Goal: Transaction & Acquisition: Purchase product/service

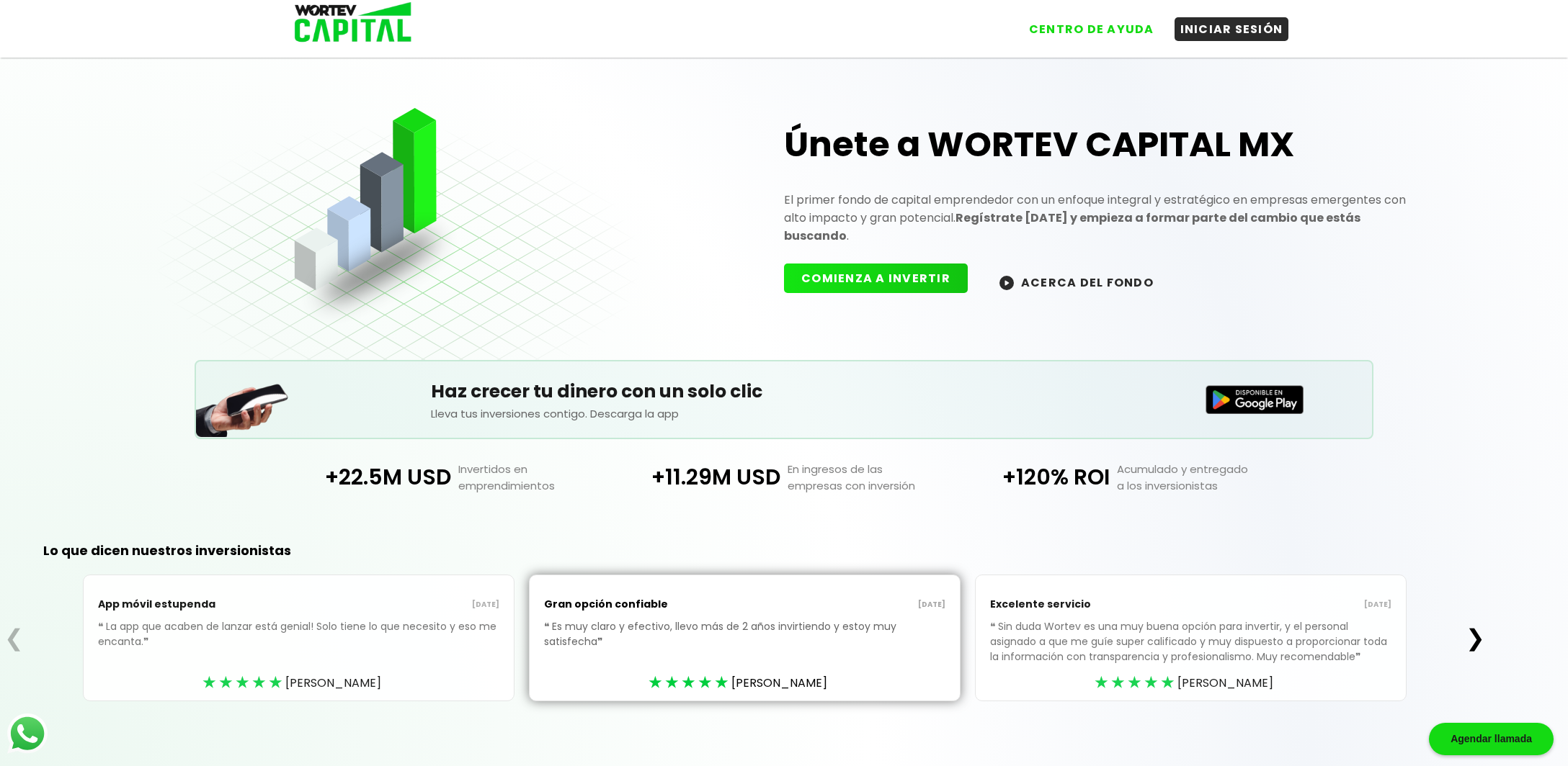
click at [868, 276] on button "COMIENZA A INVERTIR" at bounding box center [875, 279] width 183 height 30
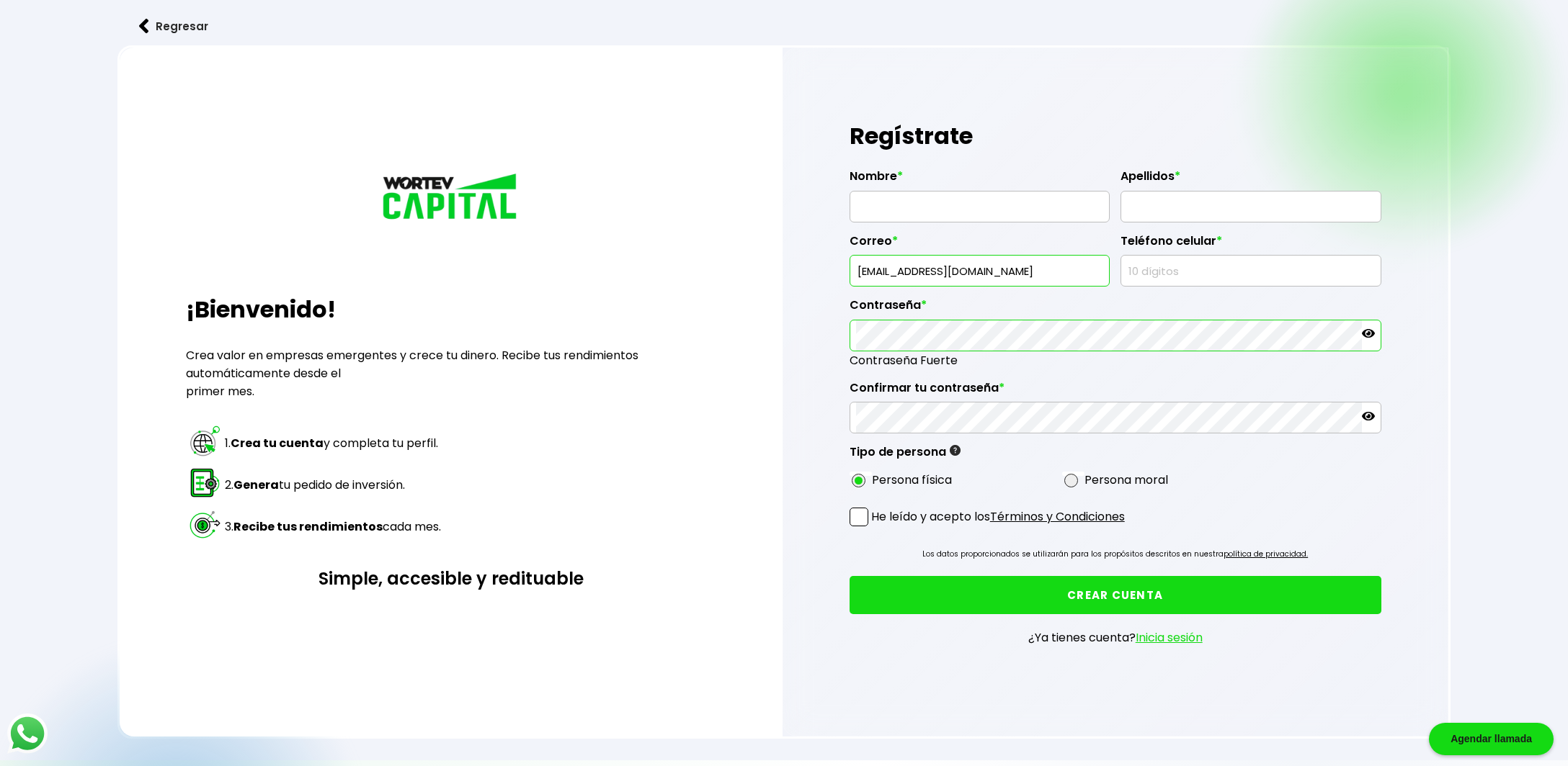
click at [895, 217] on input "text" at bounding box center [980, 206] width 248 height 31
type input "[PERSON_NAME]"
click at [1155, 200] on input "text" at bounding box center [1250, 206] width 248 height 31
type input "SANTOYO RODRIGUEZ"
click at [1162, 268] on input "text" at bounding box center [1250, 270] width 248 height 31
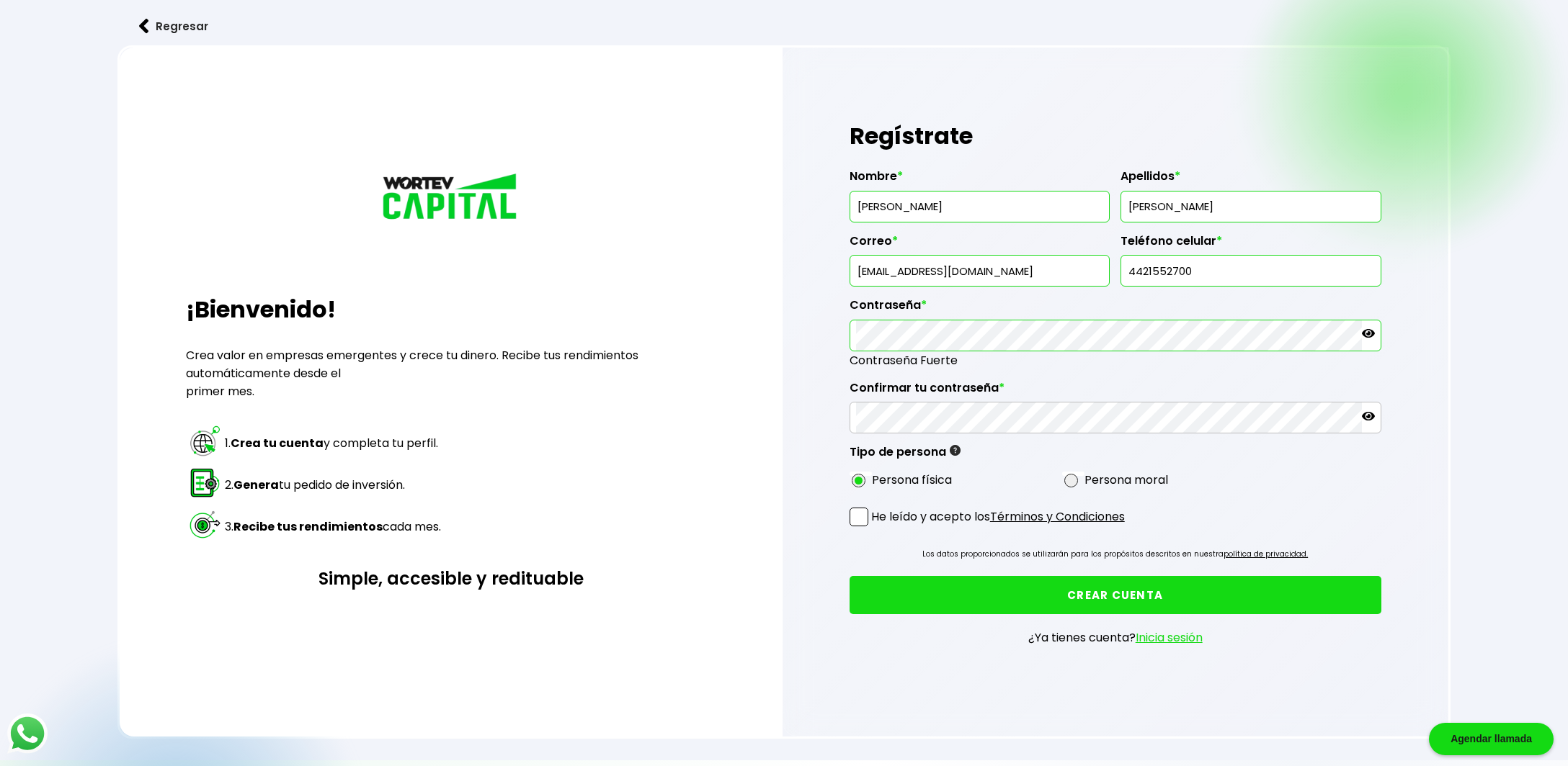
type input "4421552700"
click at [1368, 332] on icon at bounding box center [1367, 334] width 13 height 9
click at [861, 515] on span at bounding box center [858, 516] width 19 height 19
click at [874, 528] on input "He leído y acepto los Términos y Condiciones" at bounding box center [874, 528] width 0 height 0
click at [1119, 589] on button "CREAR CUENTA" at bounding box center [1115, 595] width 532 height 38
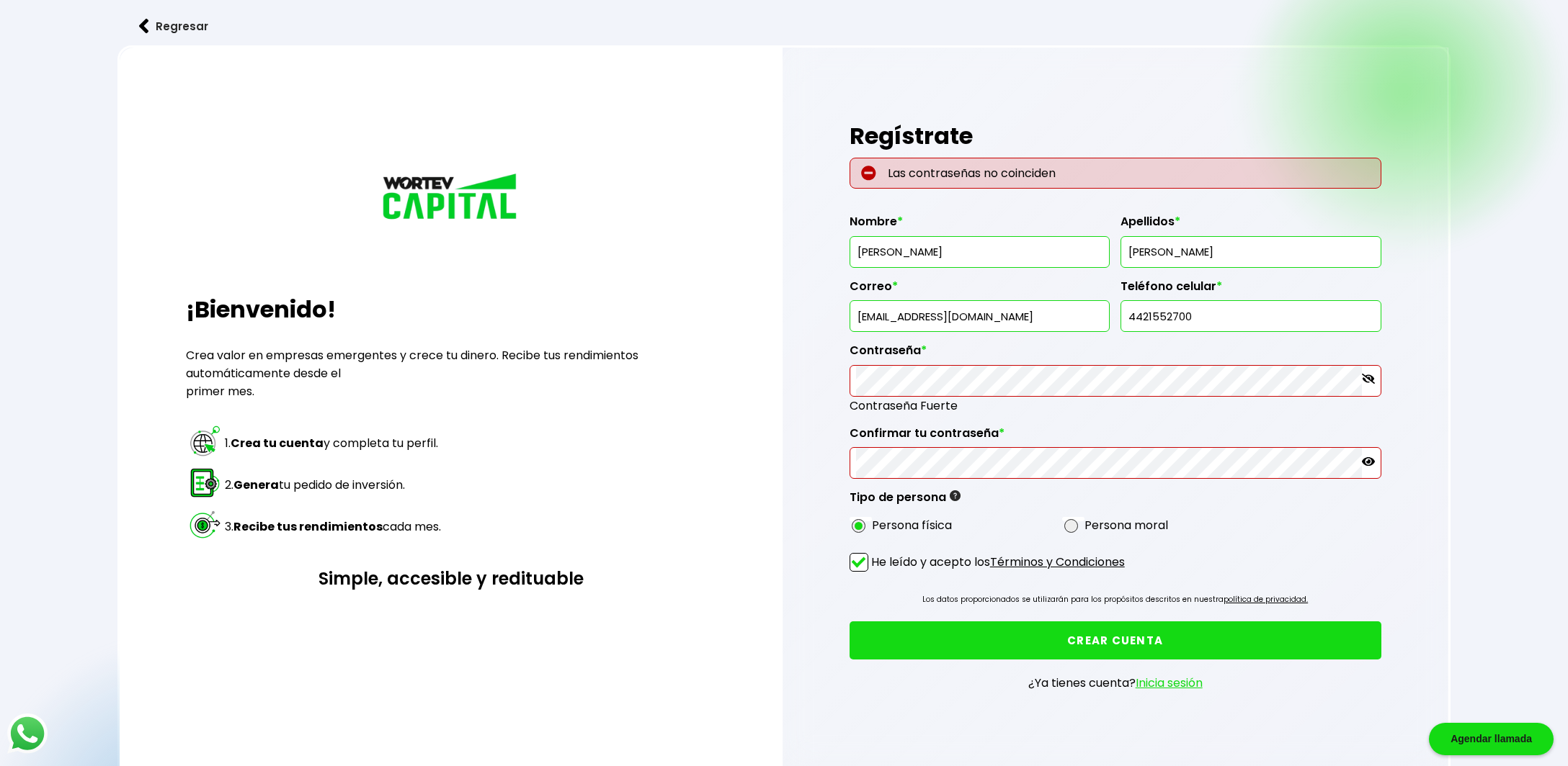
click at [1370, 459] on icon at bounding box center [1367, 462] width 13 height 9
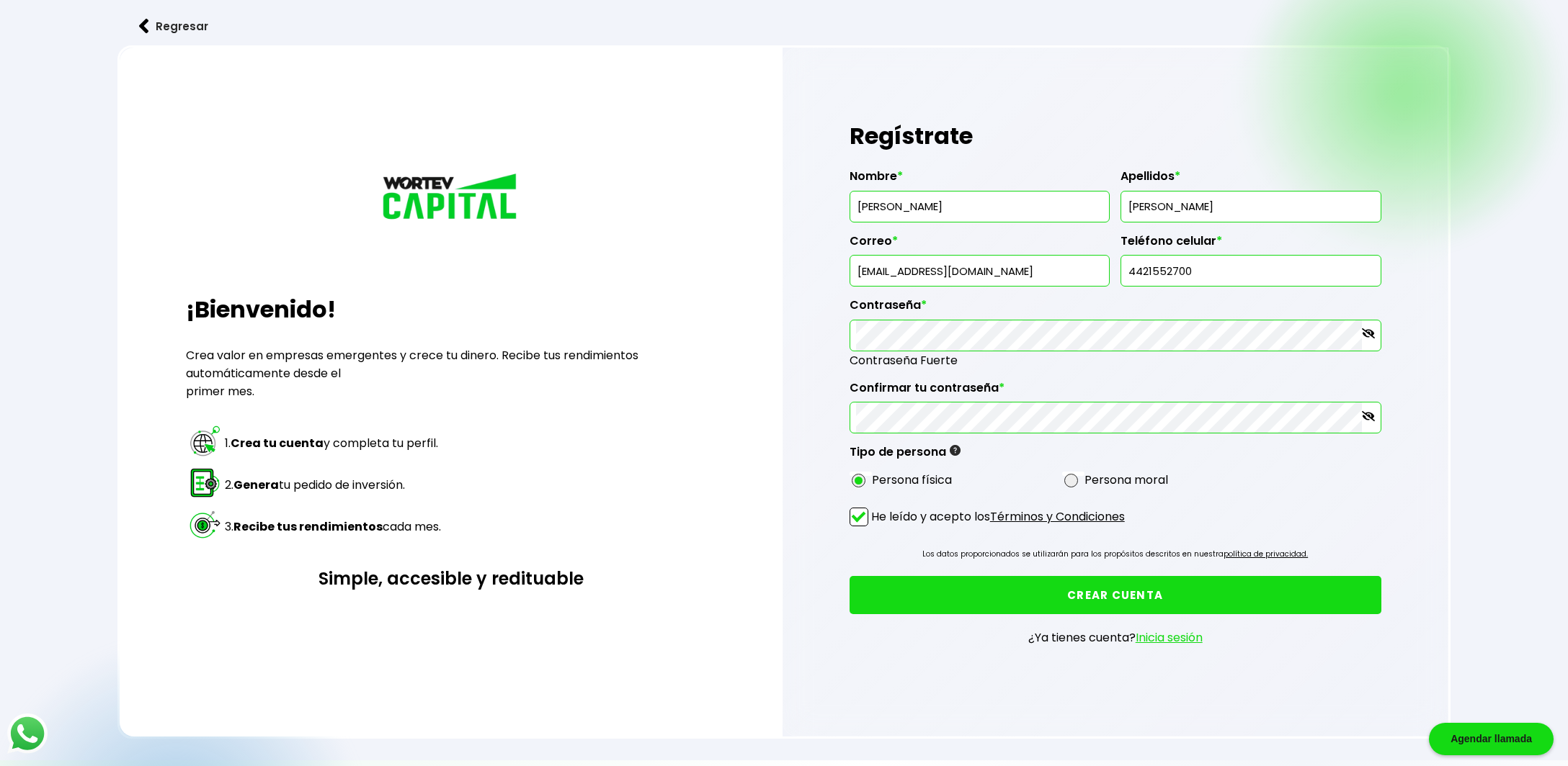
click at [1095, 585] on button "CREAR CUENTA" at bounding box center [1115, 595] width 532 height 38
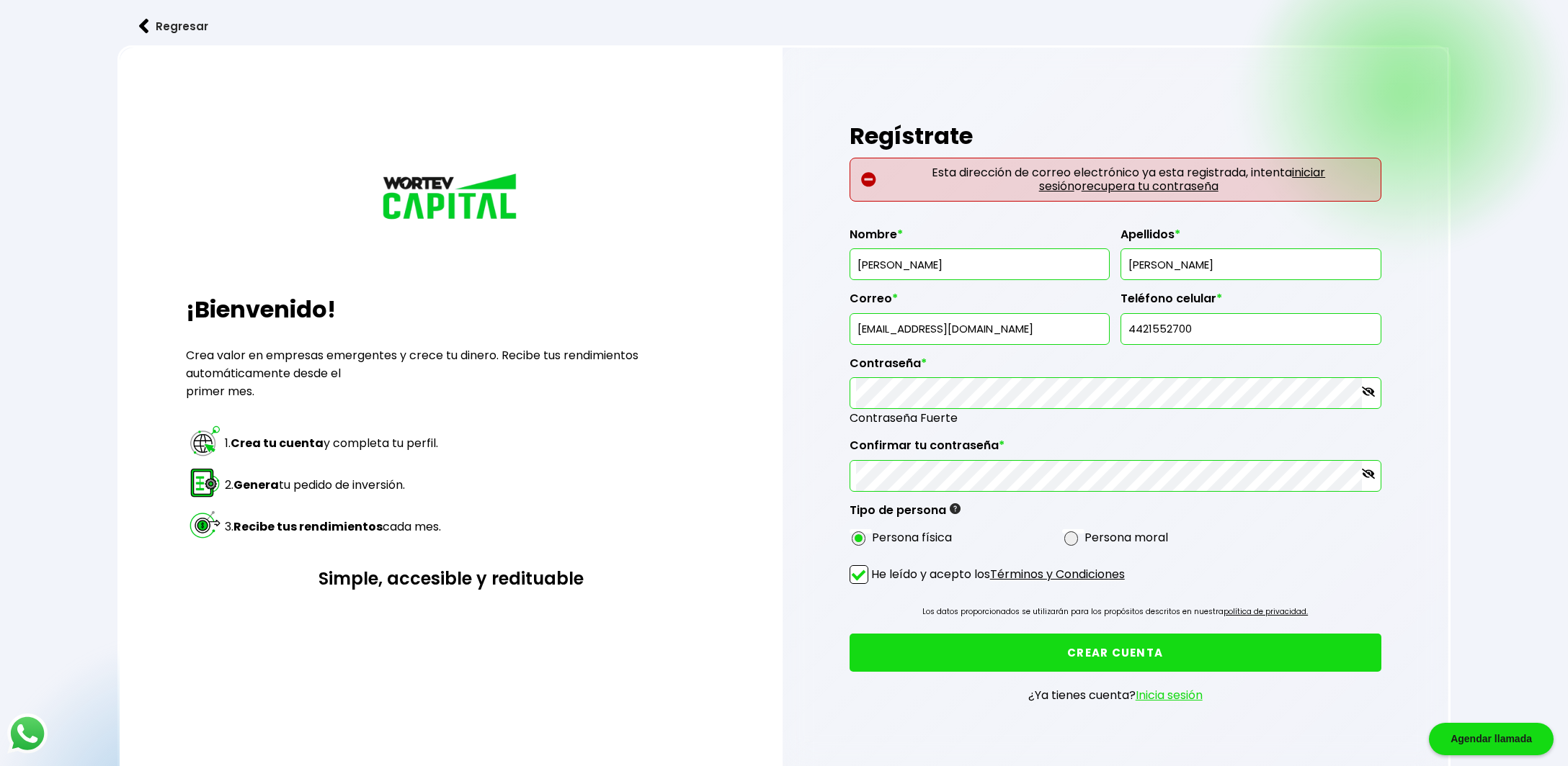
click at [1304, 169] on link "iniciar sesión" at bounding box center [1182, 179] width 287 height 31
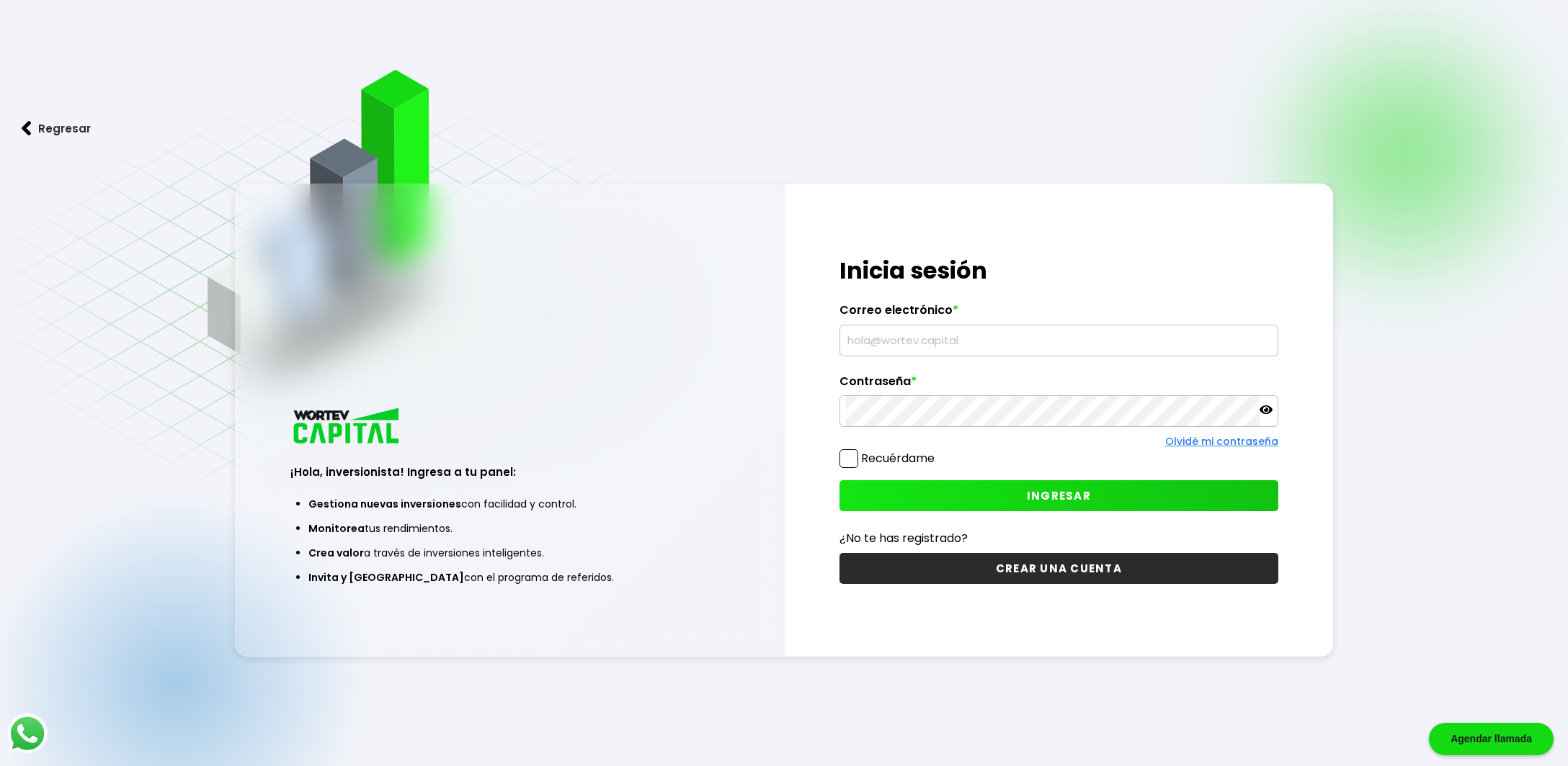
type input "joaquinsantoyorodriguez@hotmail.com"
click at [846, 460] on span at bounding box center [848, 458] width 19 height 19
click at [937, 452] on input "Recuérdame" at bounding box center [937, 452] width 0 height 0
click at [1267, 406] on icon at bounding box center [1265, 410] width 13 height 9
click at [1055, 496] on span "INGRESAR" at bounding box center [1059, 496] width 64 height 15
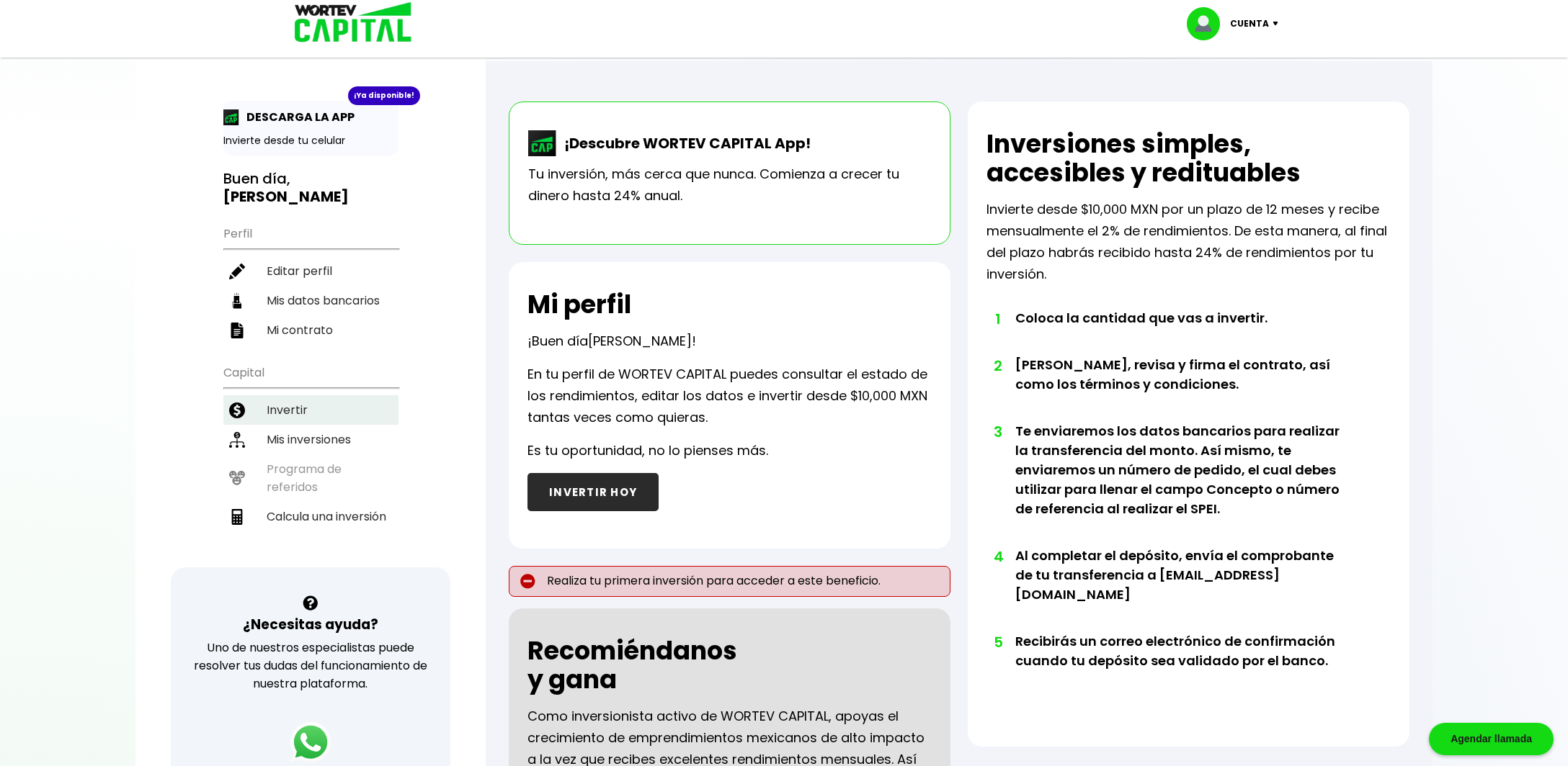
click at [289, 400] on li "Invertir" at bounding box center [311, 411] width 175 height 30
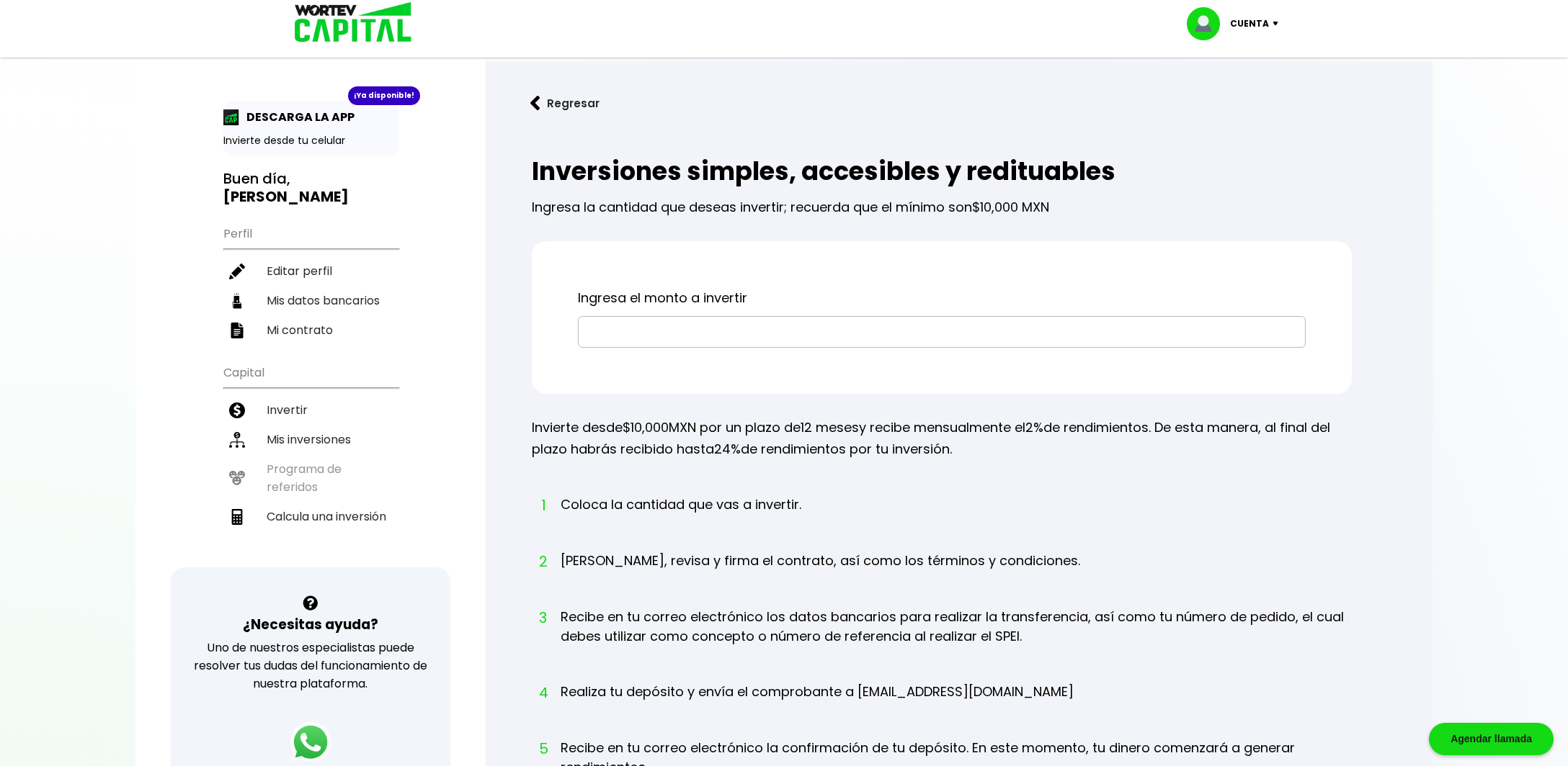
click at [627, 331] on input "text" at bounding box center [942, 332] width 715 height 31
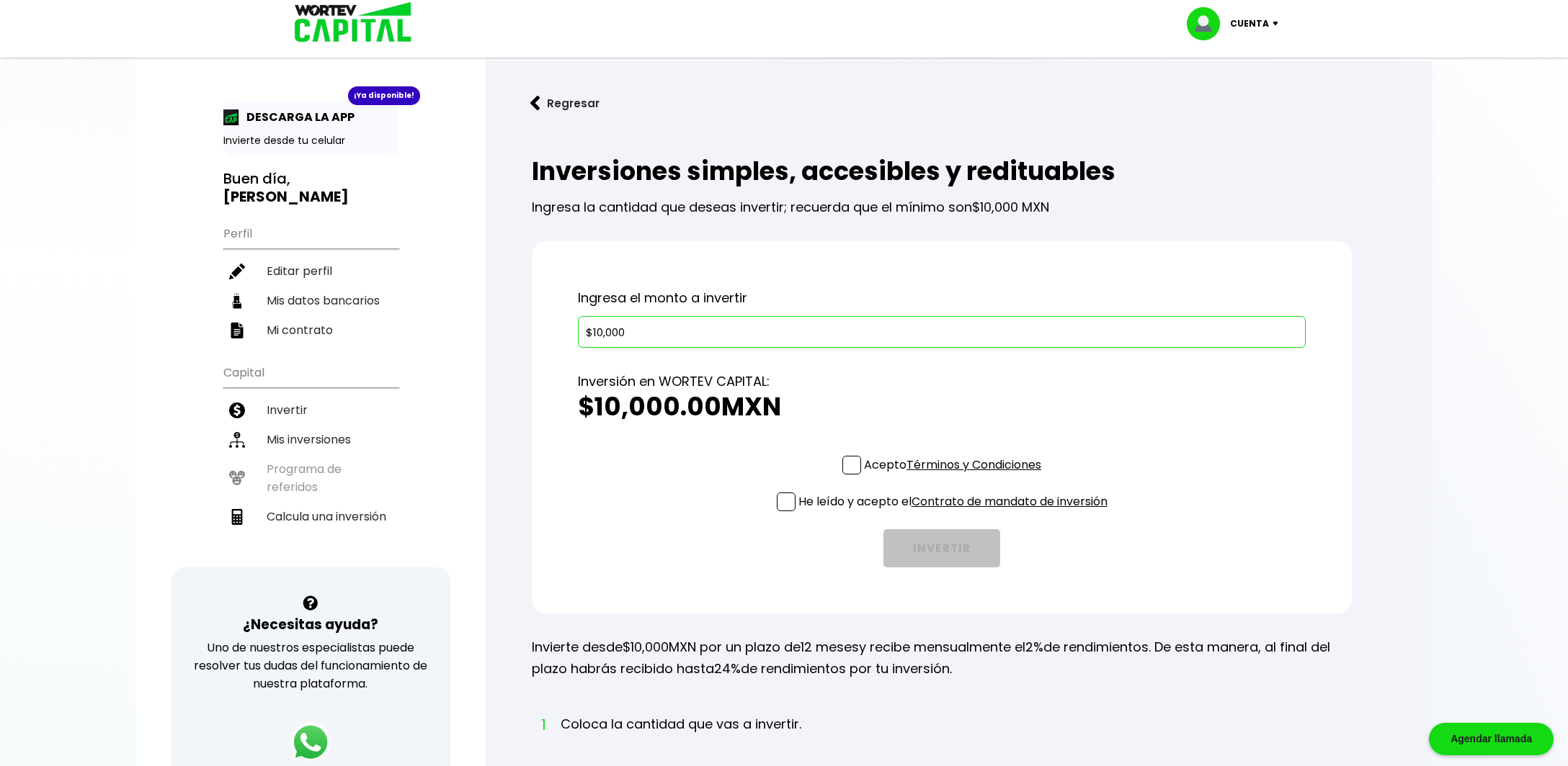
type input "$10,000"
click at [852, 459] on span at bounding box center [851, 465] width 19 height 19
click at [955, 476] on input "Acepto Términos y Condiciones" at bounding box center [955, 476] width 0 height 0
click at [784, 501] on span at bounding box center [786, 501] width 19 height 19
click at [955, 513] on input "He leído y acepto el Contrato de mandato de inversión" at bounding box center [955, 513] width 0 height 0
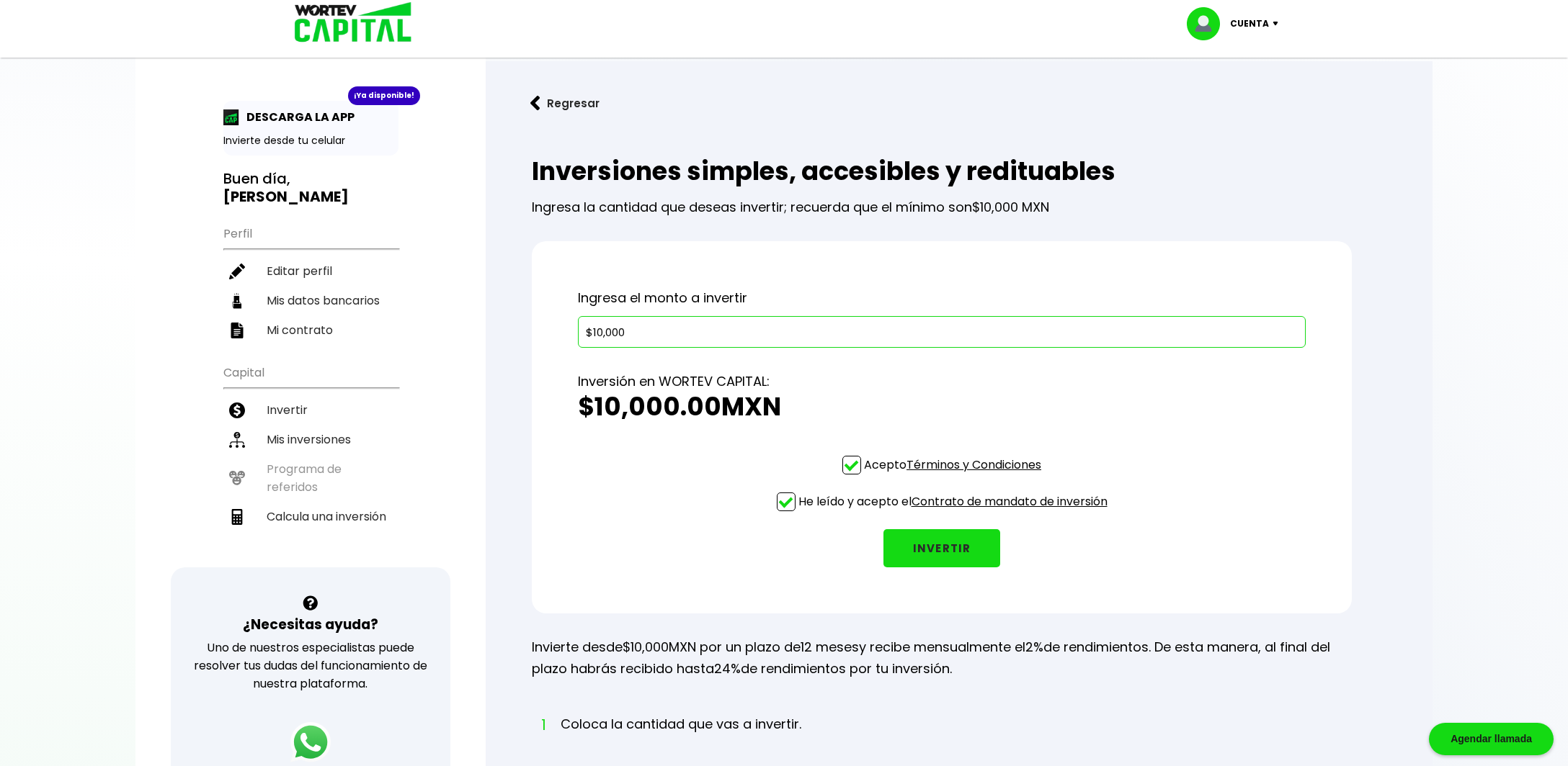
click at [928, 554] on button "INVERTIR" at bounding box center [942, 548] width 117 height 38
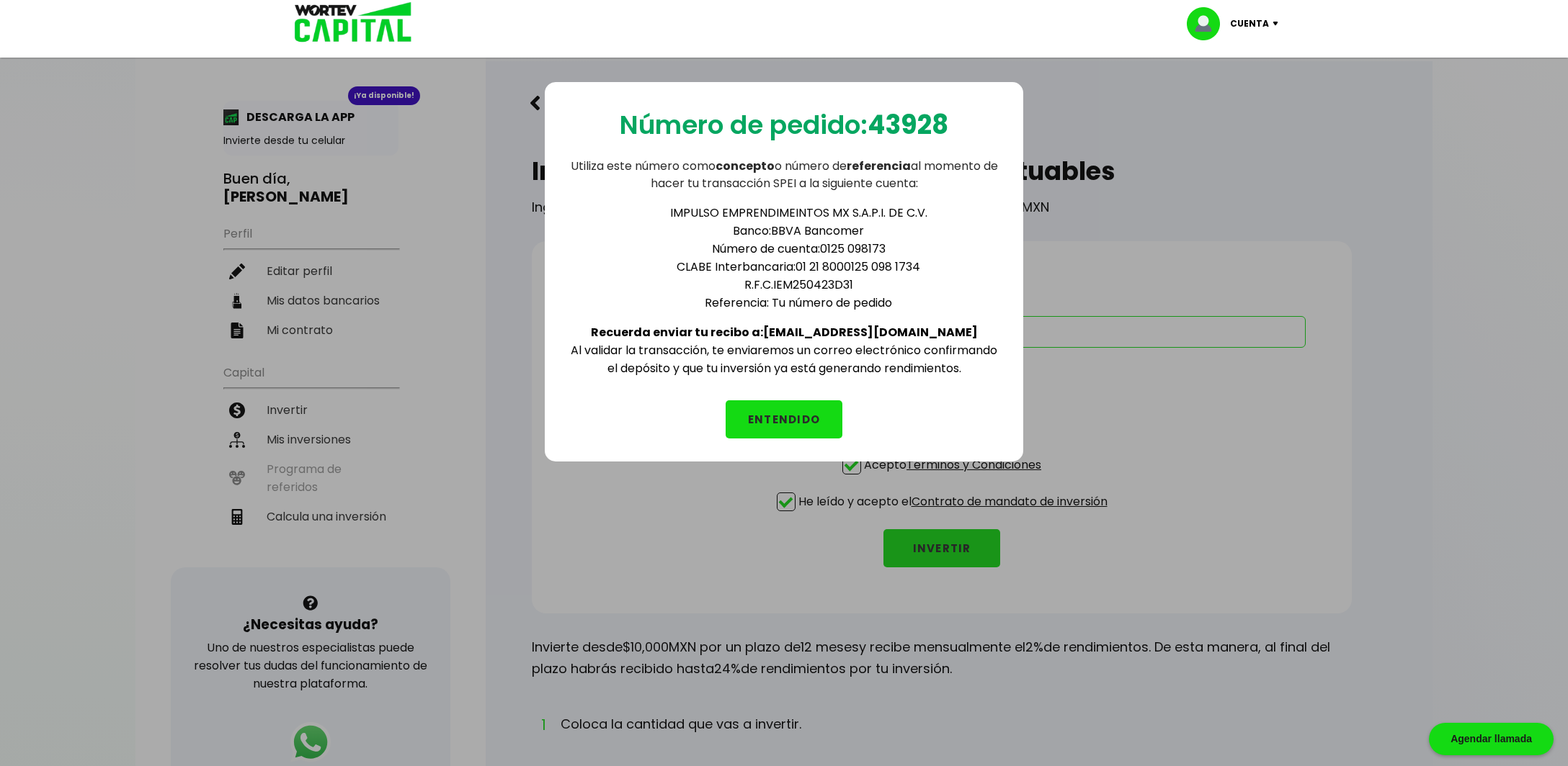
click at [772, 420] on button "ENTENDIDO" at bounding box center [784, 419] width 117 height 38
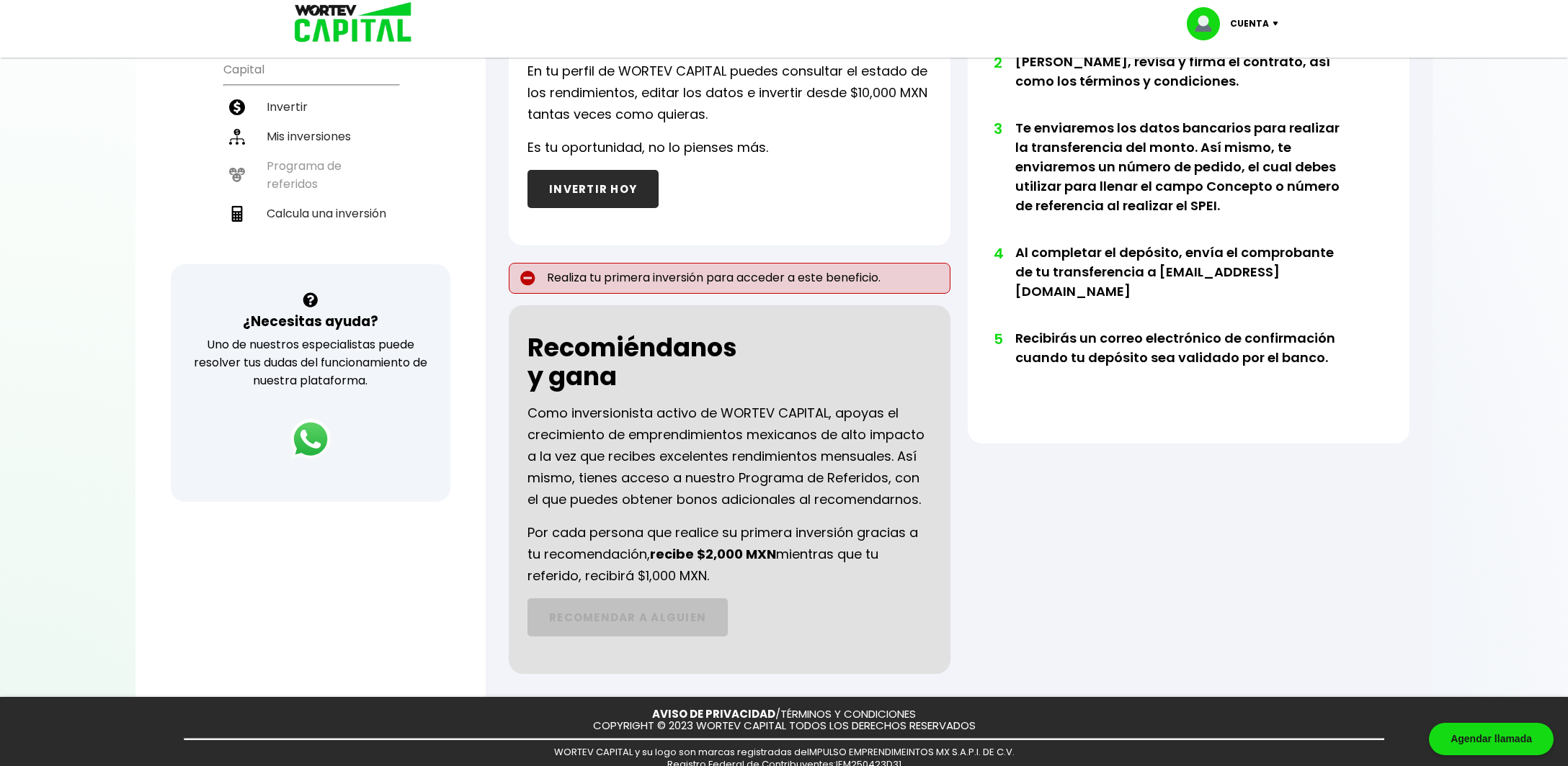
scroll to position [75, 0]
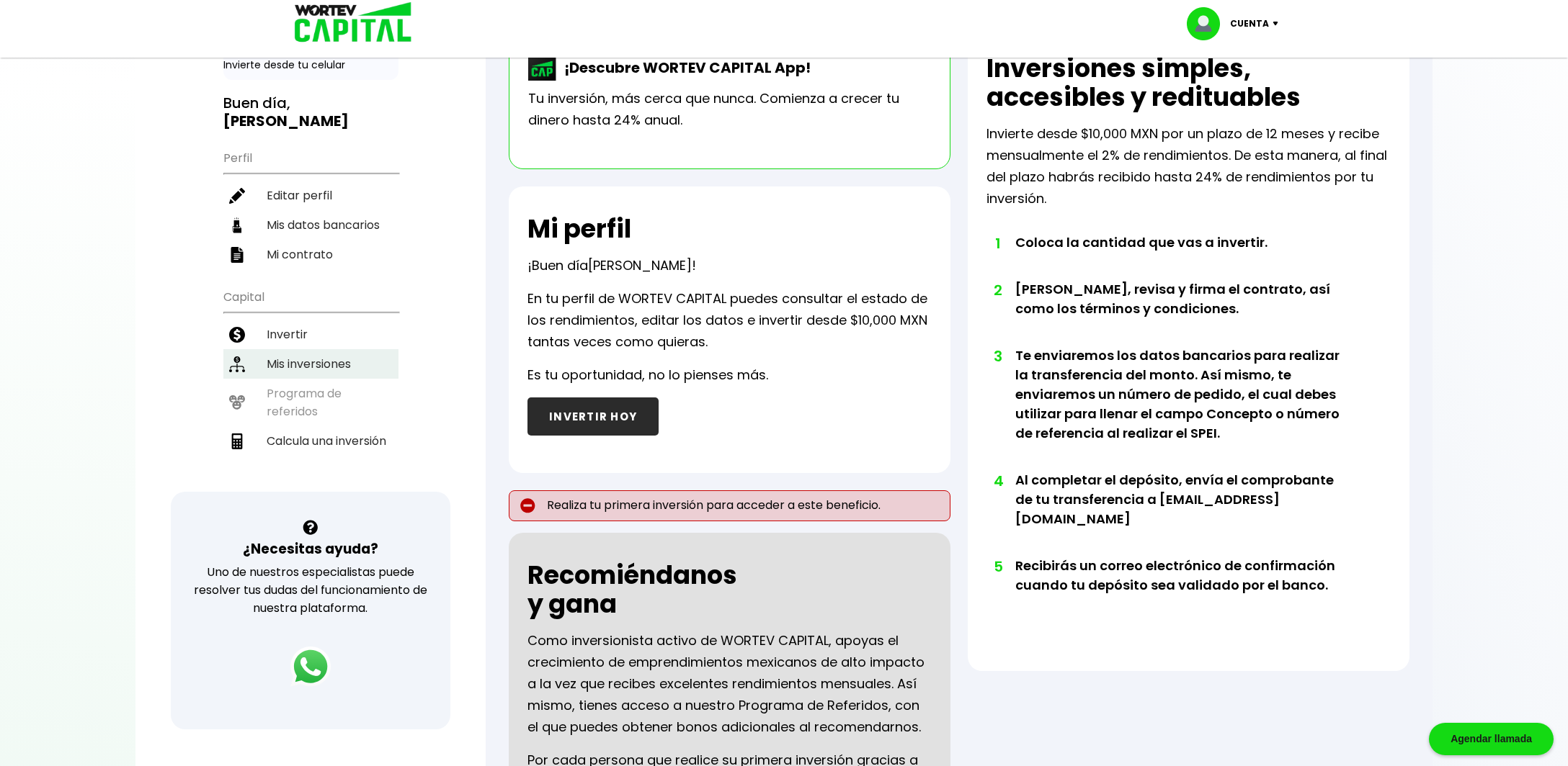
click at [297, 354] on li "Mis inversiones" at bounding box center [311, 364] width 175 height 30
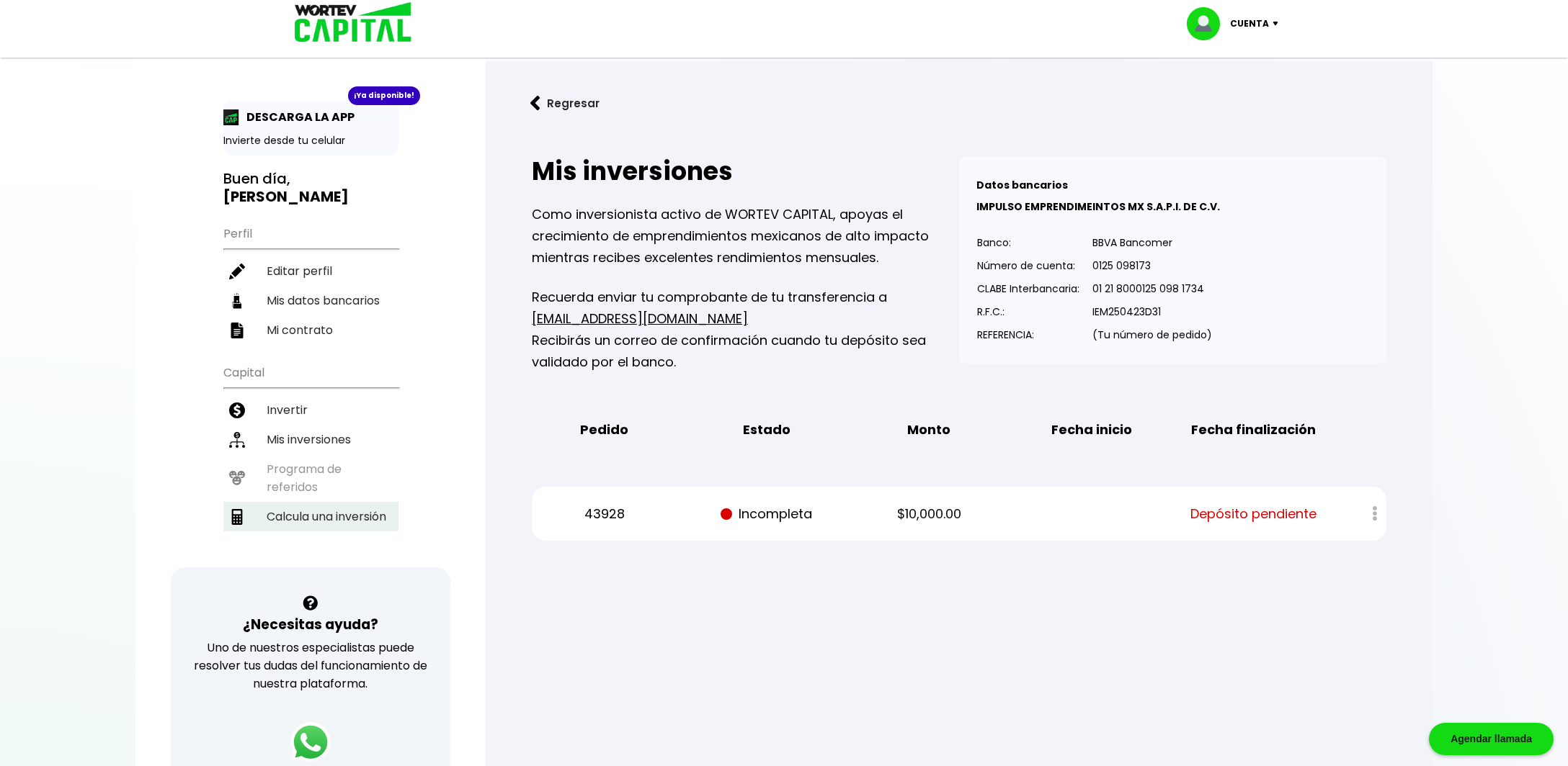
click at [310, 513] on li "Calcula una inversión" at bounding box center [311, 517] width 175 height 30
select select "1"
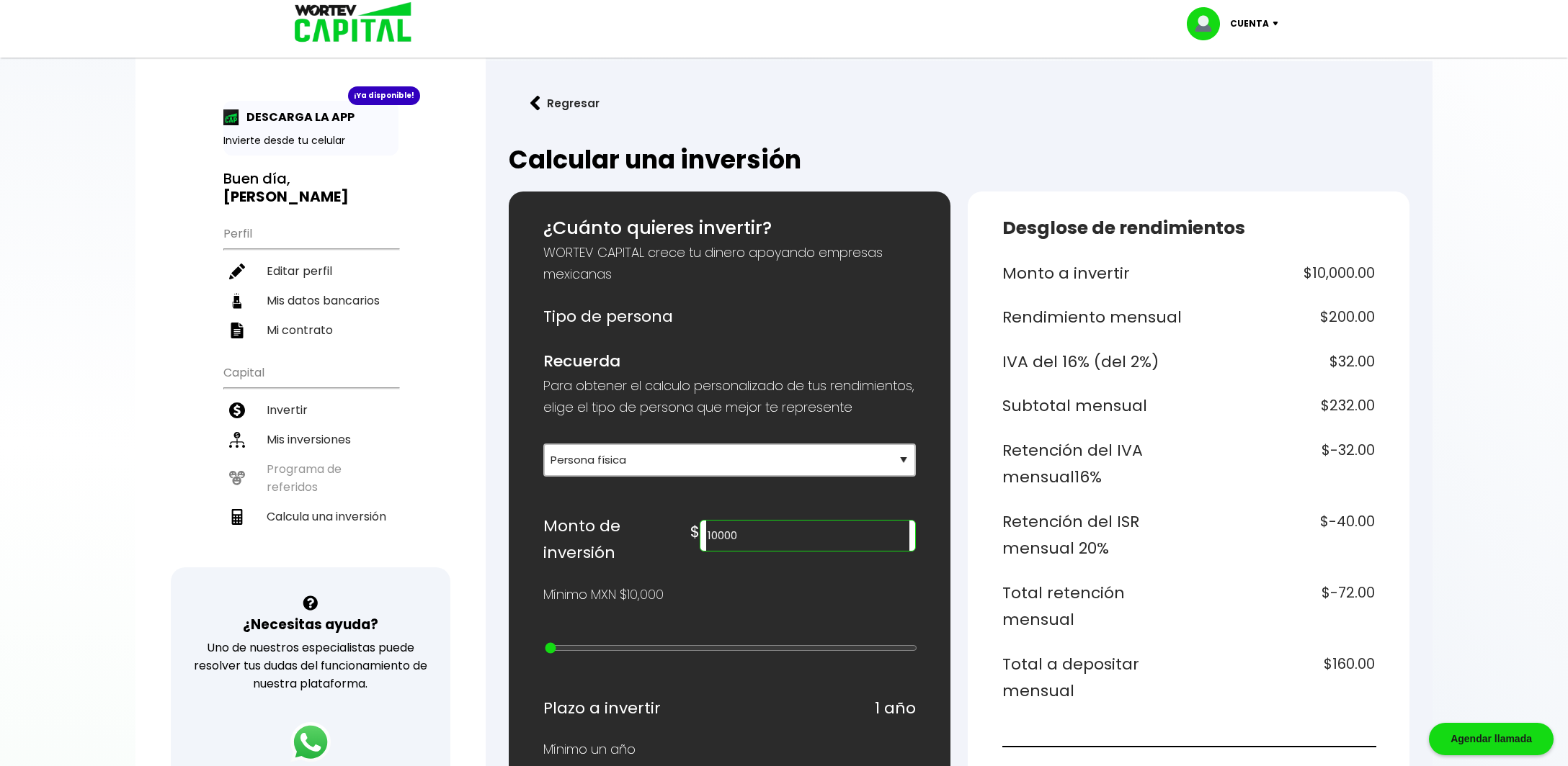
click at [1275, 25] on img at bounding box center [1279, 24] width 19 height 4
click at [1249, 92] on li "Cerrar sesión" at bounding box center [1234, 96] width 116 height 30
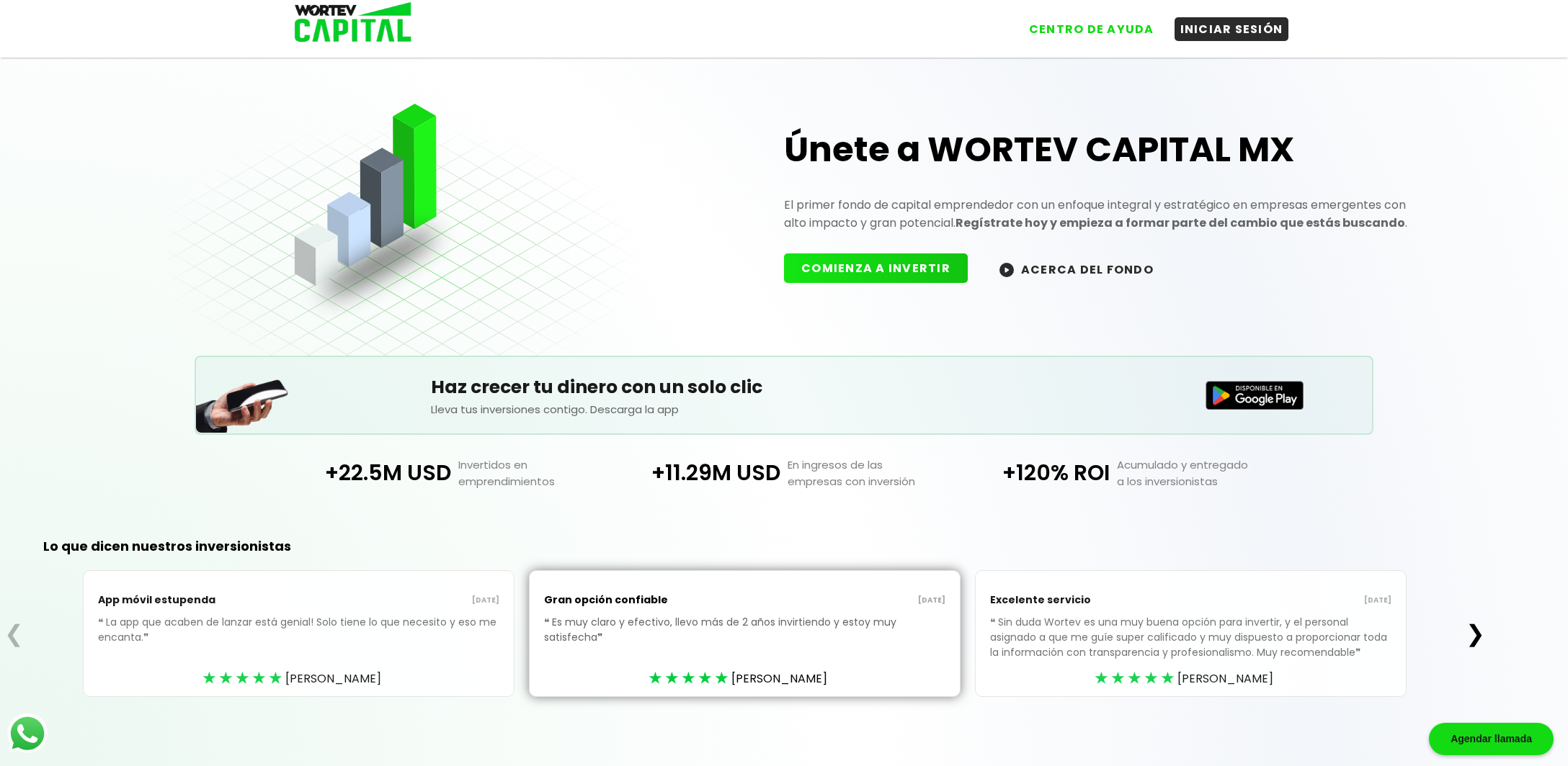
scroll to position [7, 0]
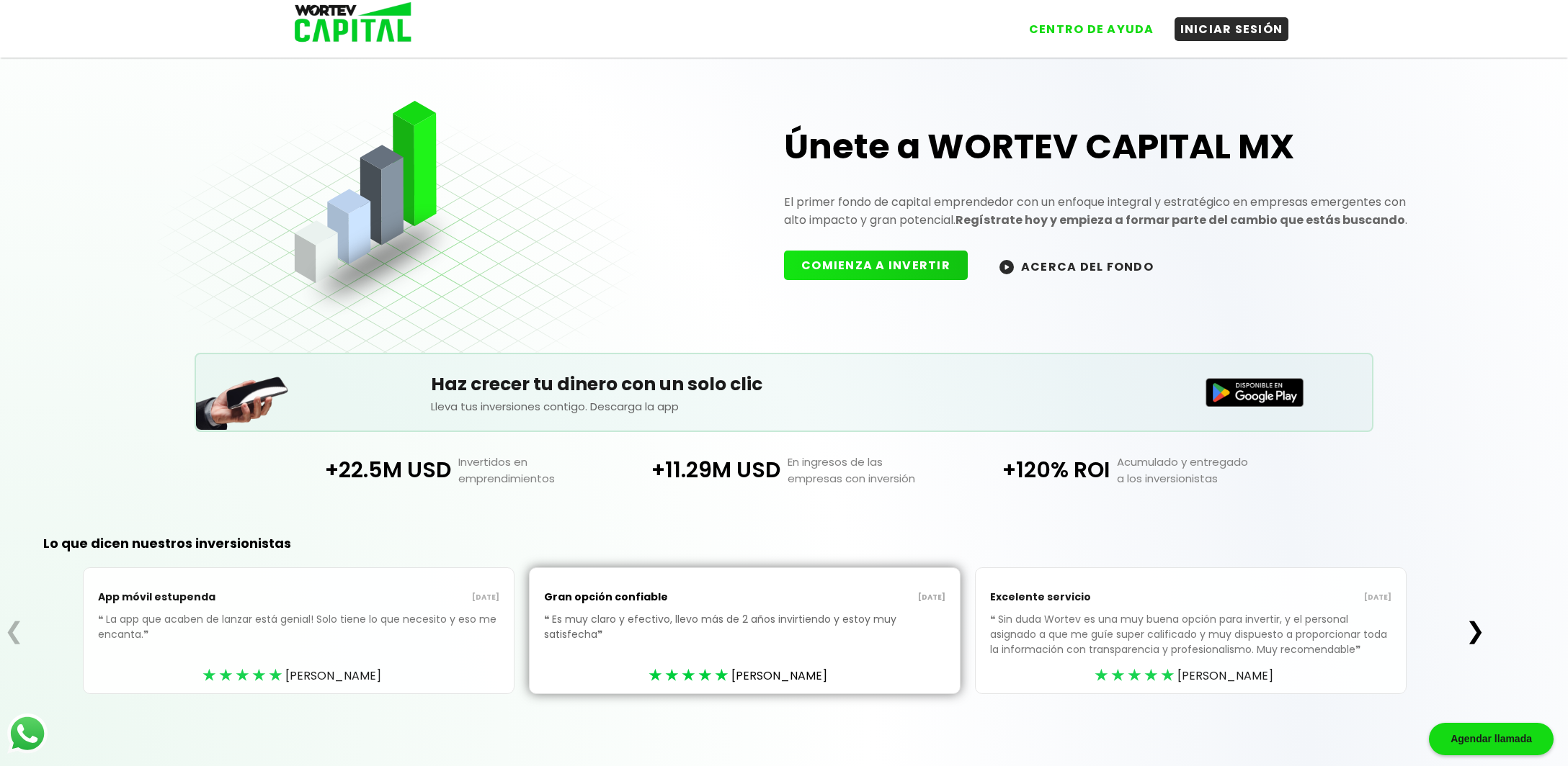
click at [1481, 627] on button "❯" at bounding box center [1476, 630] width 28 height 29
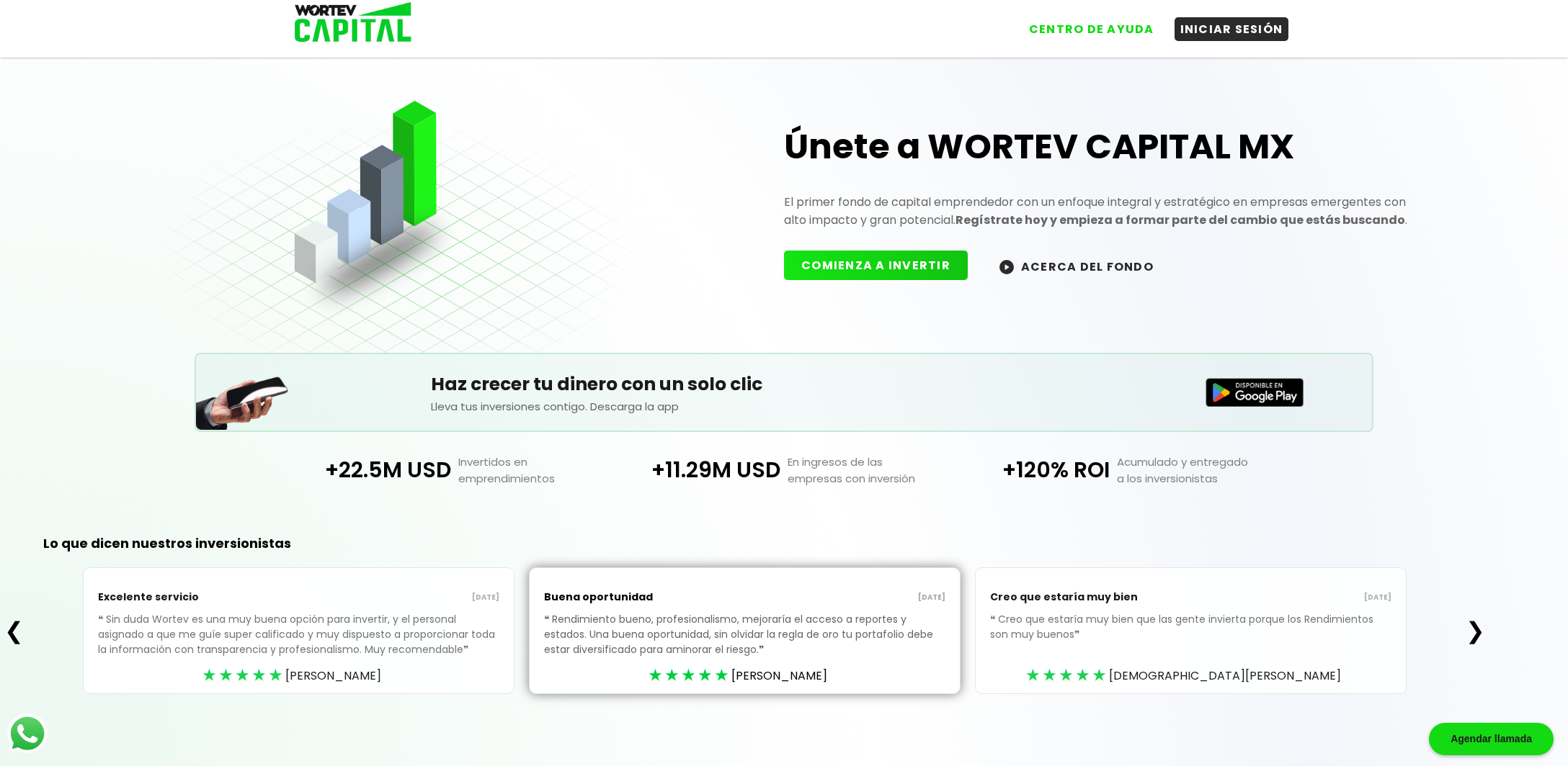
click at [1481, 627] on button "❯" at bounding box center [1476, 630] width 28 height 29
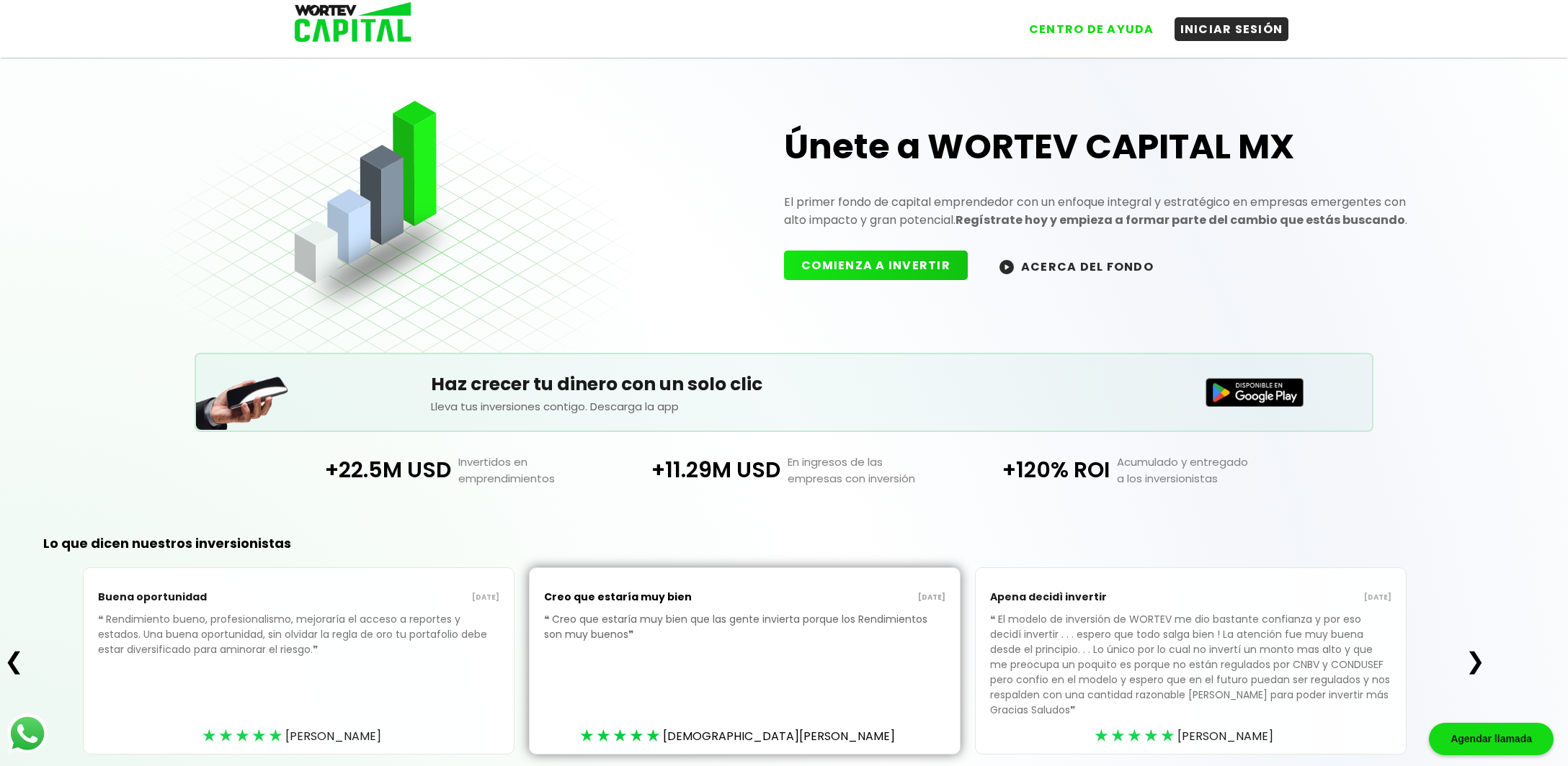
click at [1480, 625] on div "❮ Buena oportunidad [DATE] ❝ Rendimiento bueno, profesionalismo, mejoraría el a…" at bounding box center [744, 660] width 1489 height 187
click at [1484, 656] on button "❯" at bounding box center [1476, 661] width 28 height 29
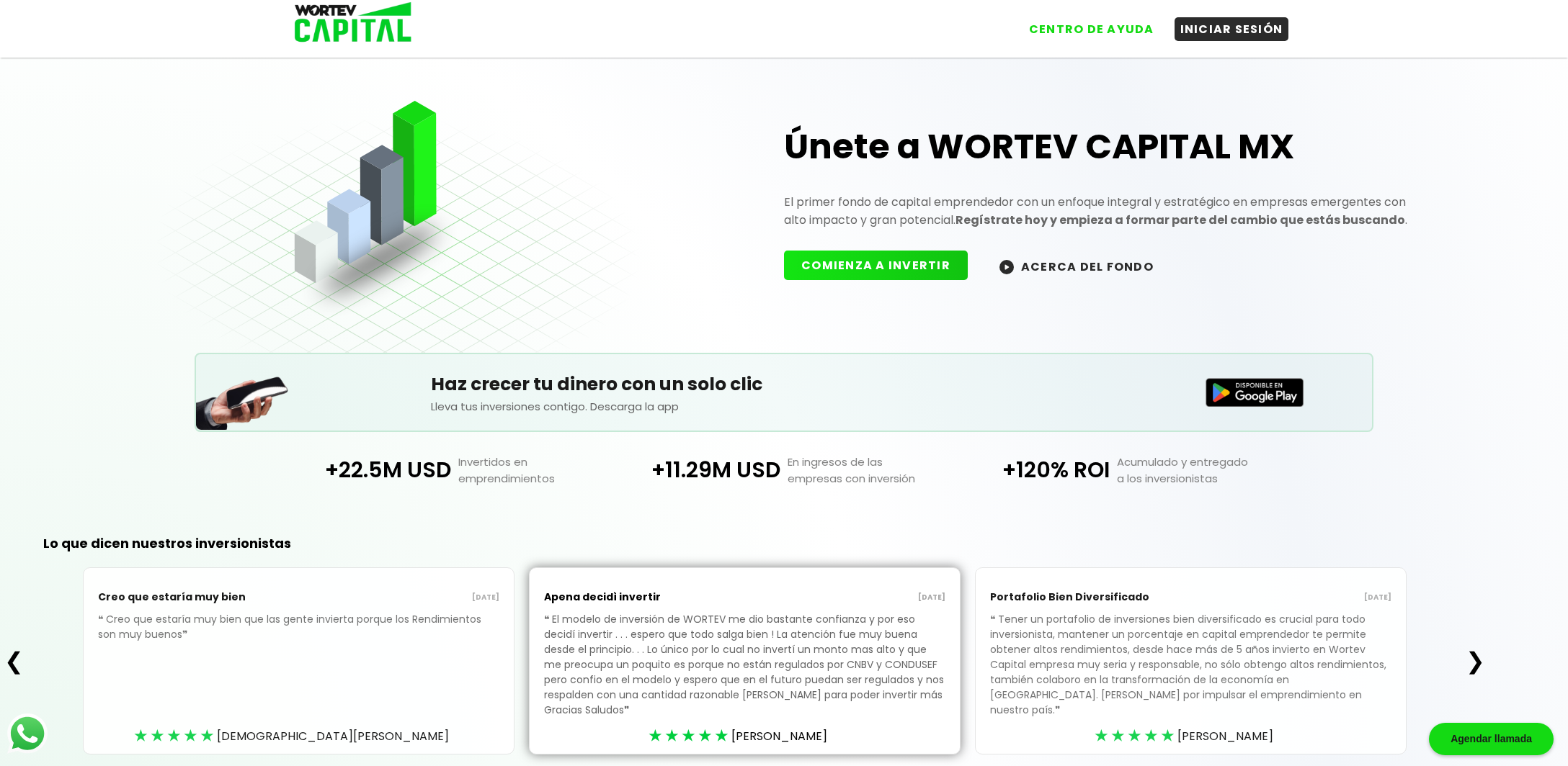
click at [1484, 656] on button "❯" at bounding box center [1476, 661] width 28 height 29
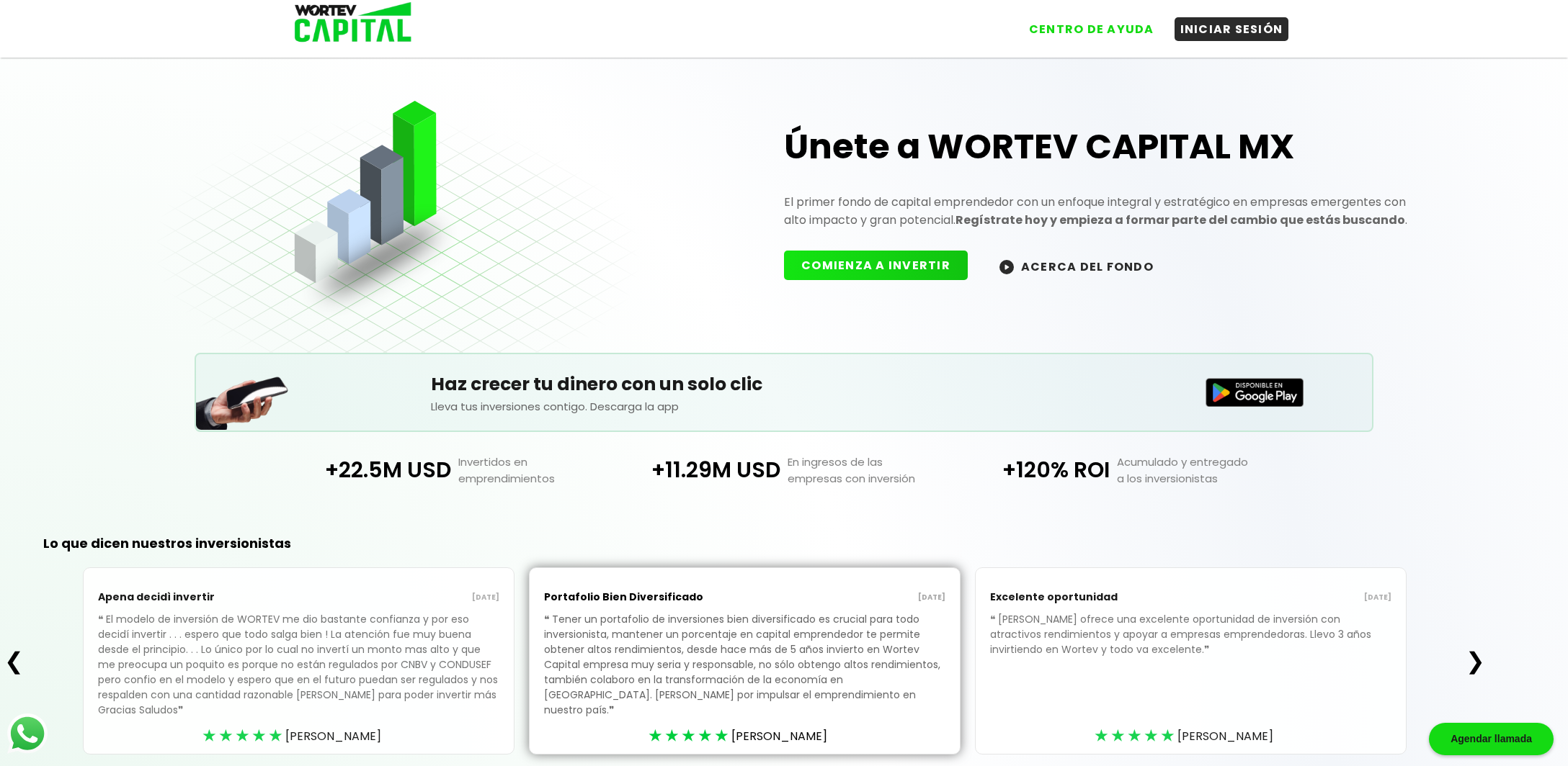
click at [1484, 656] on button "❯" at bounding box center [1476, 661] width 28 height 29
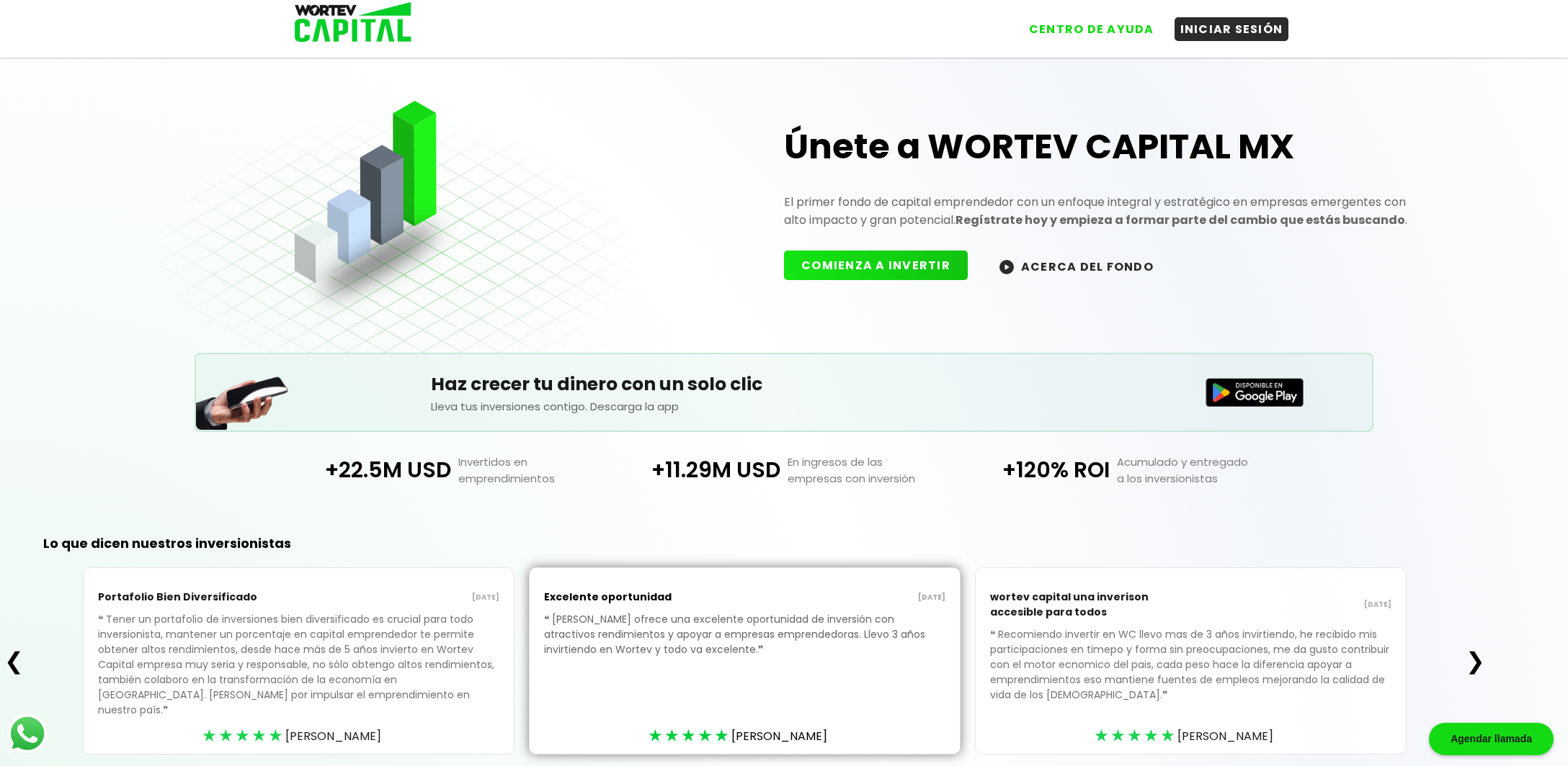
click at [1484, 656] on button "❯" at bounding box center [1476, 661] width 28 height 29
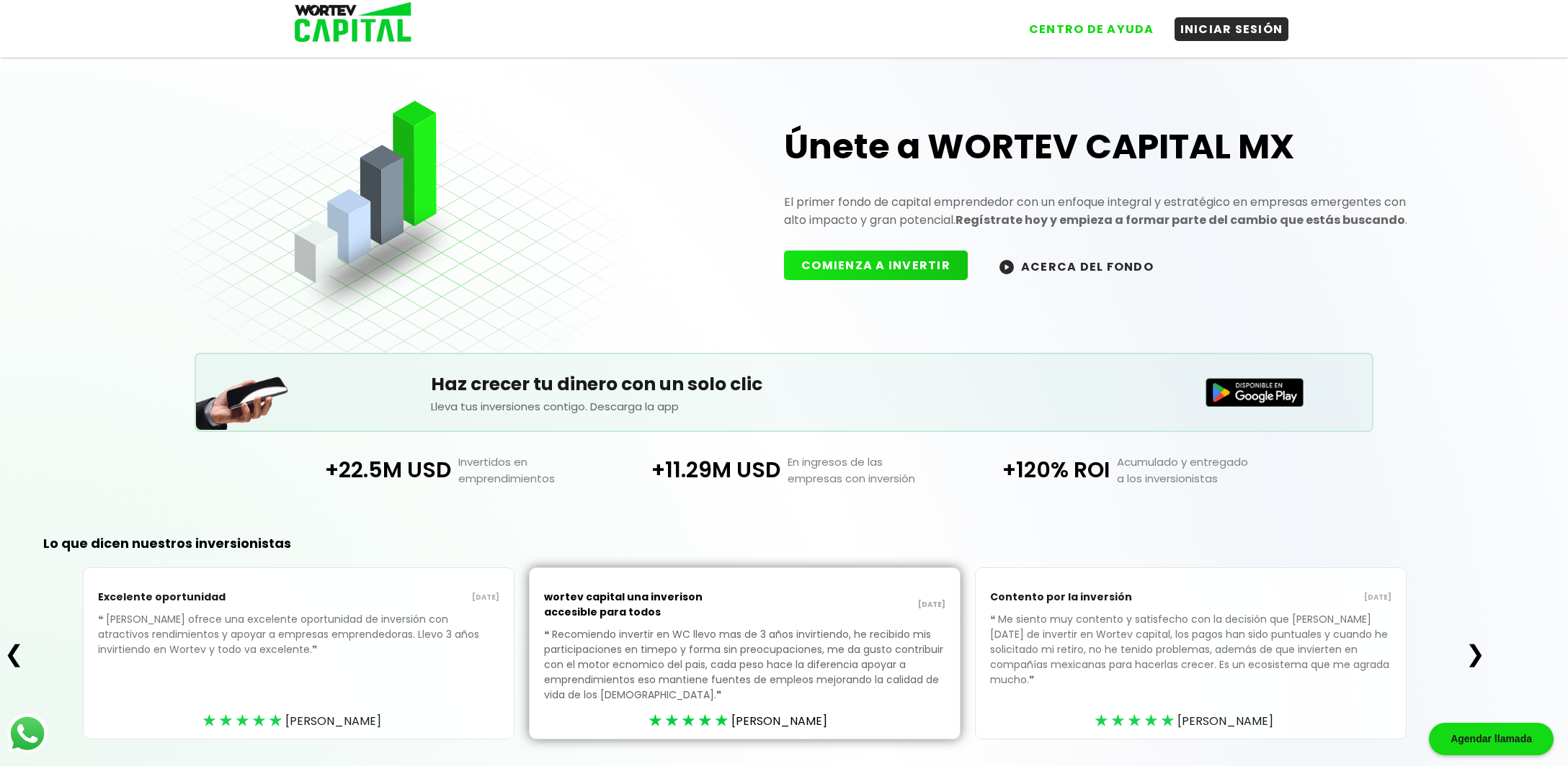
click at [1484, 656] on button "❯" at bounding box center [1476, 653] width 28 height 29
